Goal: Check status

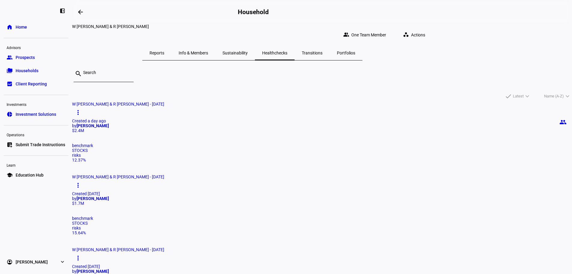
click at [164, 106] on span "W [PERSON_NAME] & R [PERSON_NAME] - [DATE]" at bounding box center [118, 103] width 92 height 5
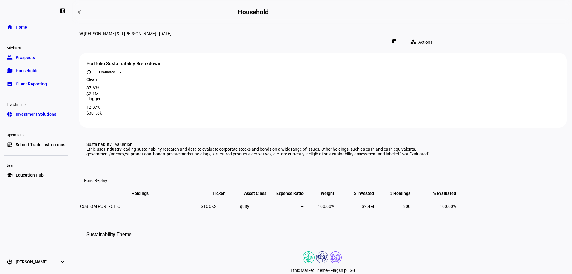
click at [382, 90] on div "87.63%" at bounding box center [293, 87] width 414 height 5
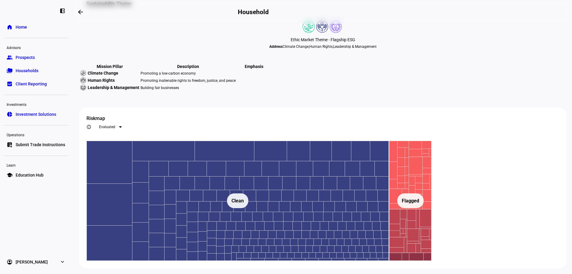
scroll to position [350, 0]
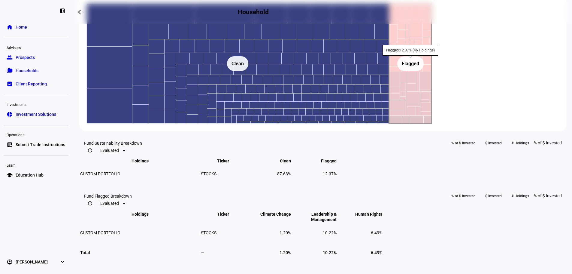
click at [432, 105] on rect at bounding box center [410, 64] width 43 height 120
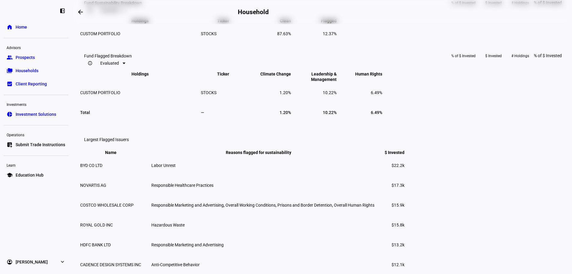
scroll to position [0, 0]
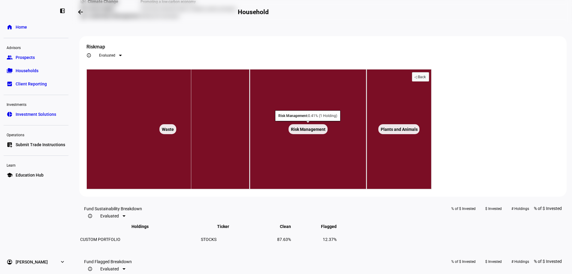
scroll to position [280, 0]
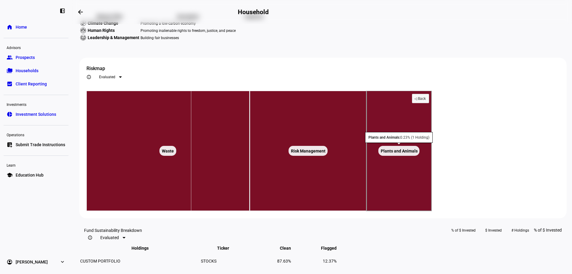
click at [432, 211] on rect at bounding box center [399, 151] width 65 height 120
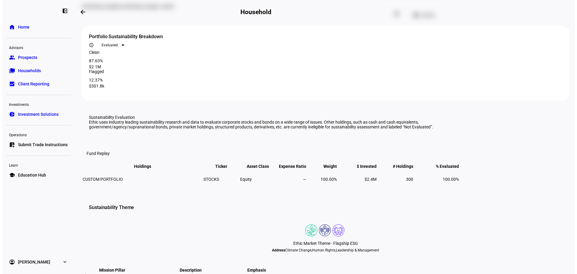
scroll to position [0, 0]
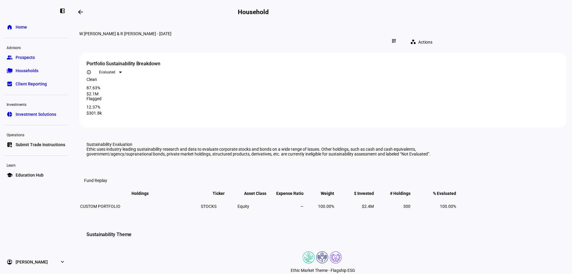
click at [206, 36] on div "W [PERSON_NAME] & R [PERSON_NAME] - [DATE]" at bounding box center [259, 33] width 360 height 5
click at [15, 69] on link "folder_copy Households" at bounding box center [36, 71] width 65 height 12
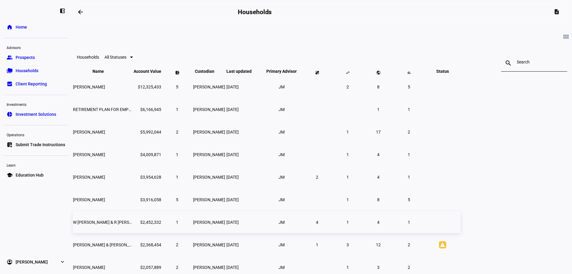
click at [150, 224] on span "W [PERSON_NAME] & R [PERSON_NAME]" at bounding box center [111, 222] width 77 height 5
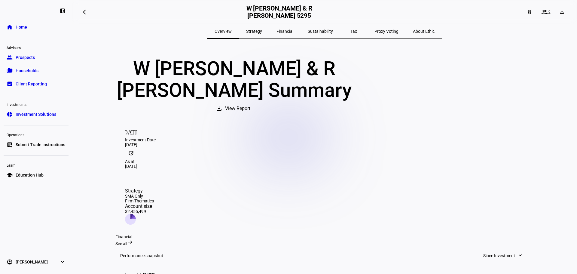
click at [313, 32] on span "Sustainability" at bounding box center [319, 31] width 25 height 4
